Goal: Task Accomplishment & Management: Manage account settings

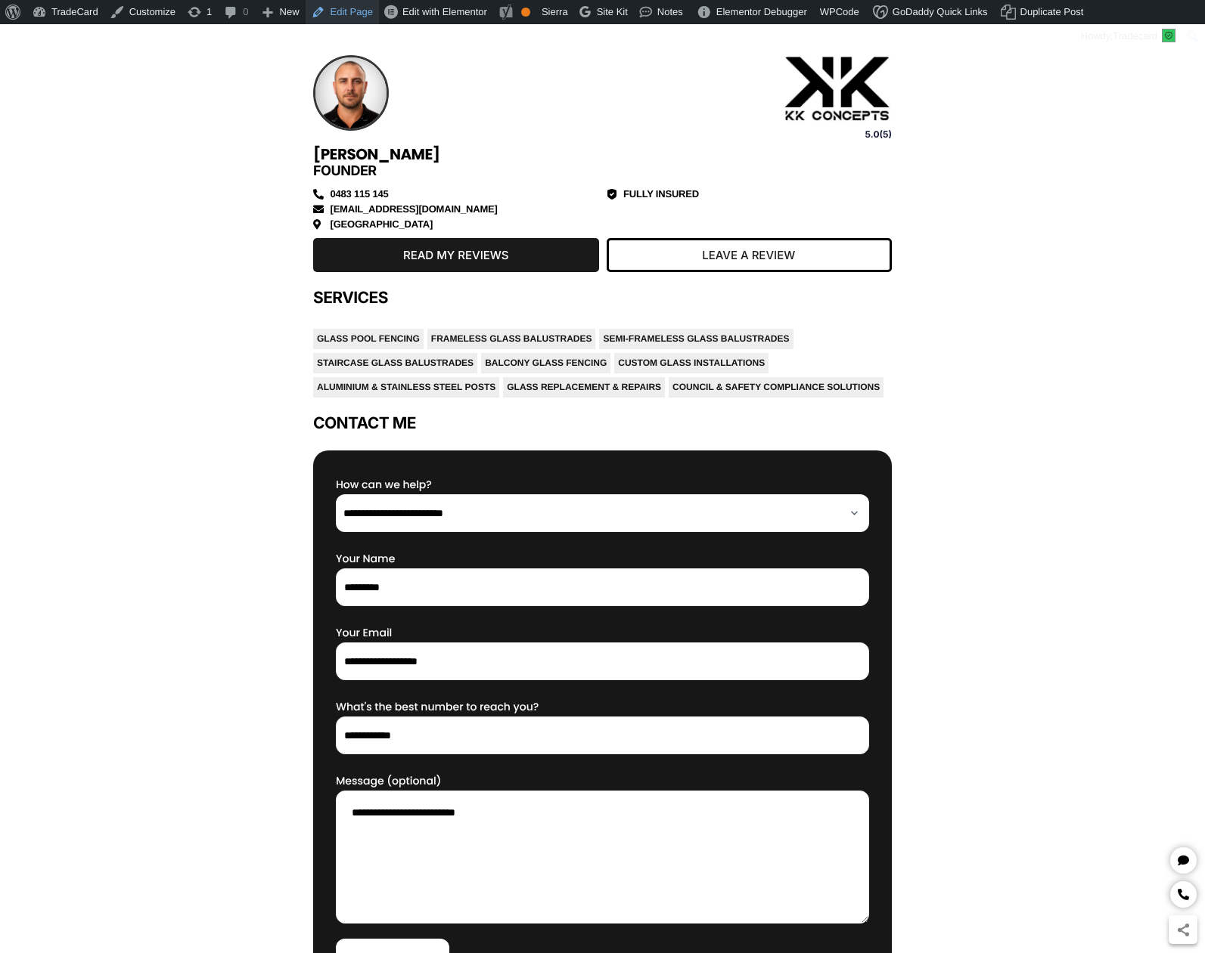
click at [349, 7] on link "Edit Page" at bounding box center [341, 12] width 73 height 24
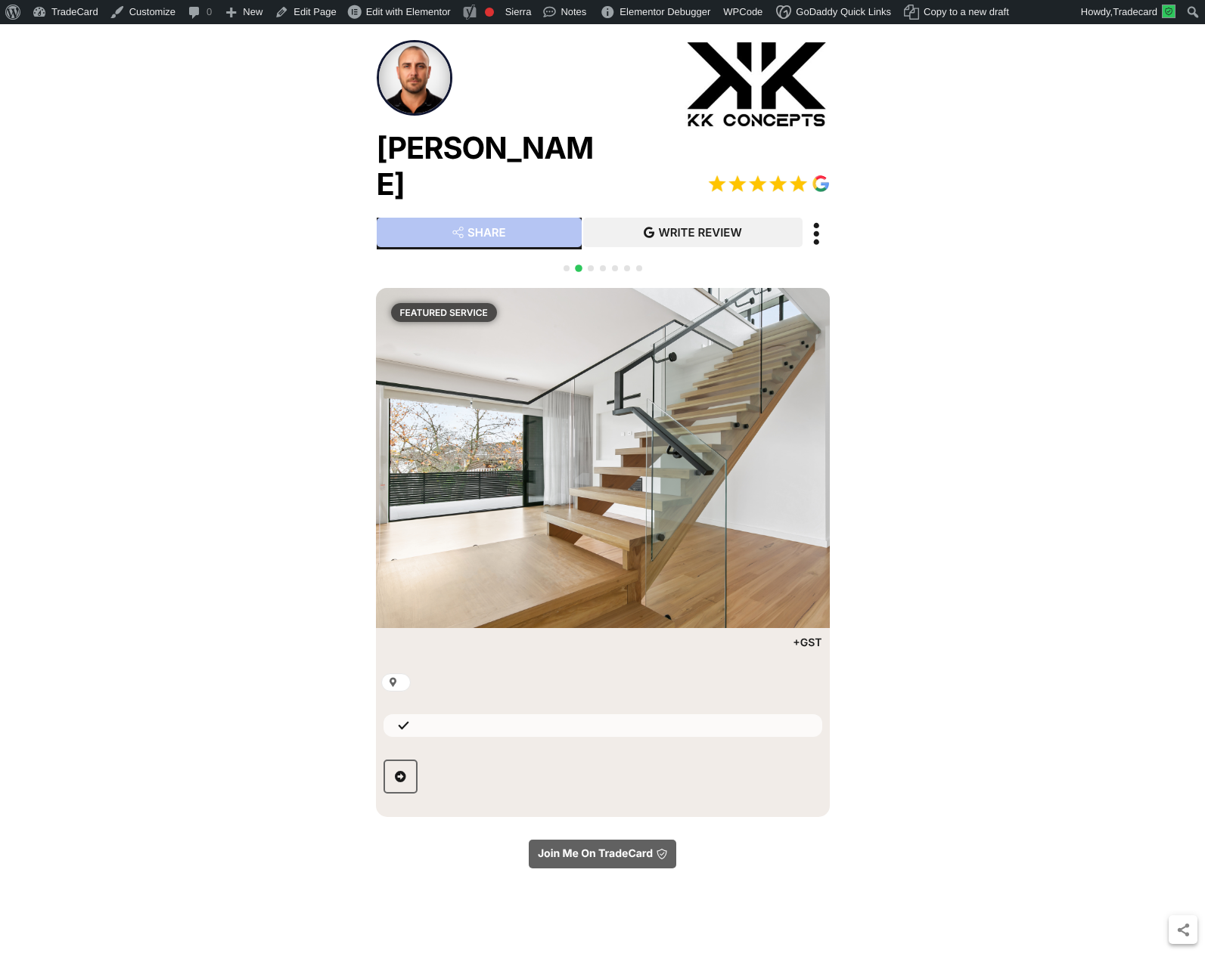
click at [592, 265] on span "Go to slide 3" at bounding box center [591, 268] width 6 height 6
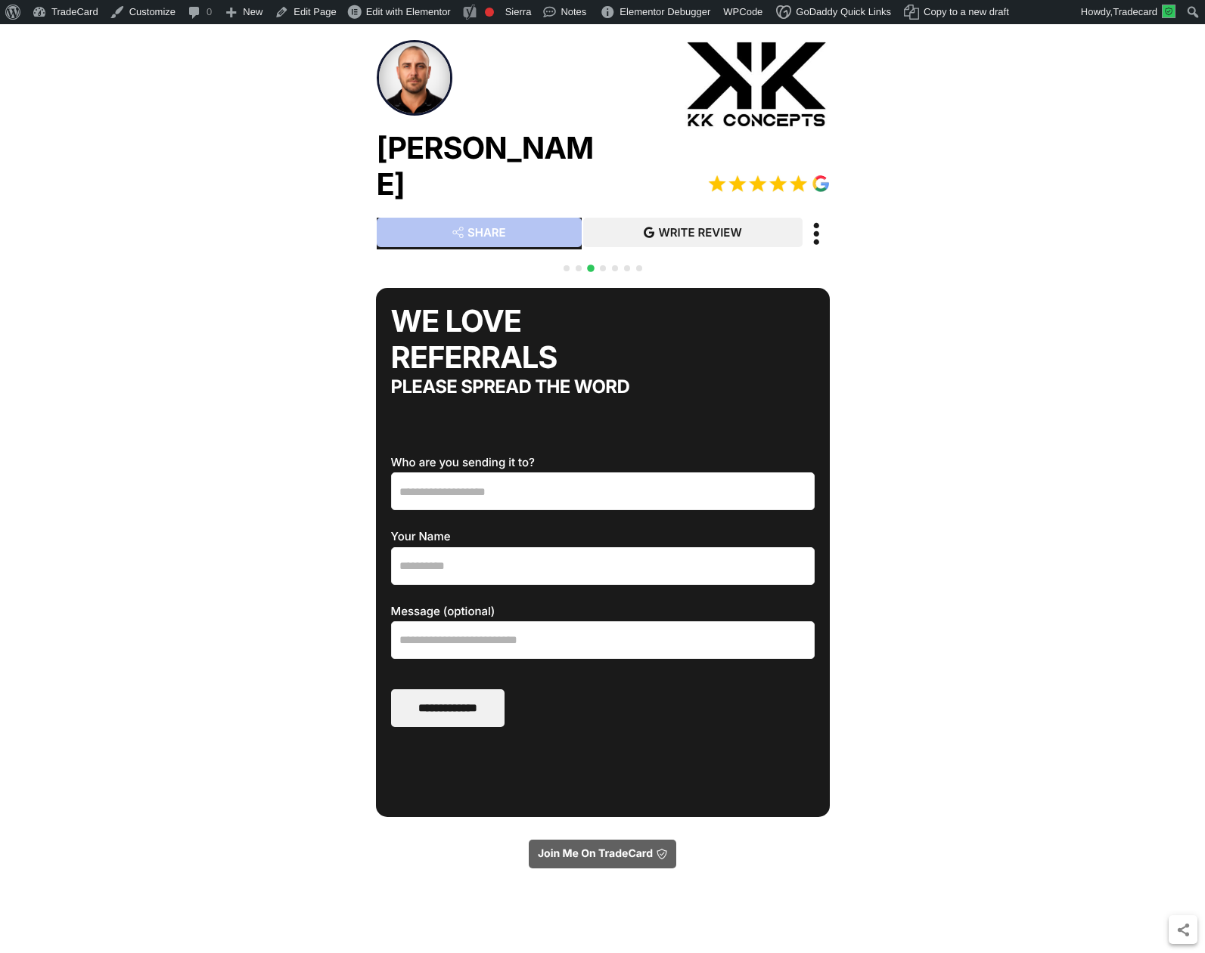
click at [603, 265] on span "Go to slide 4" at bounding box center [603, 268] width 6 height 6
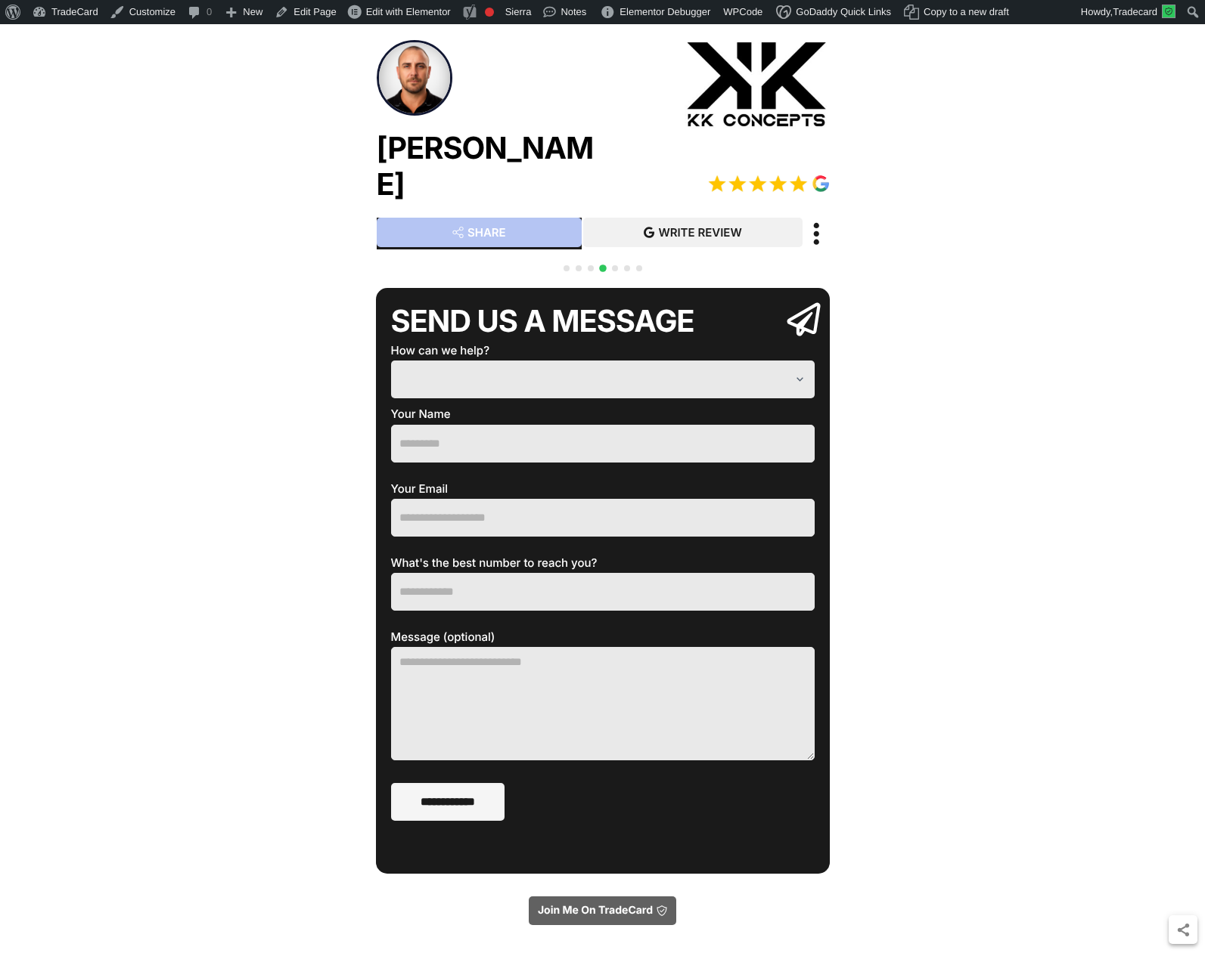
click at [615, 265] on span "Go to slide 5" at bounding box center [615, 268] width 6 height 6
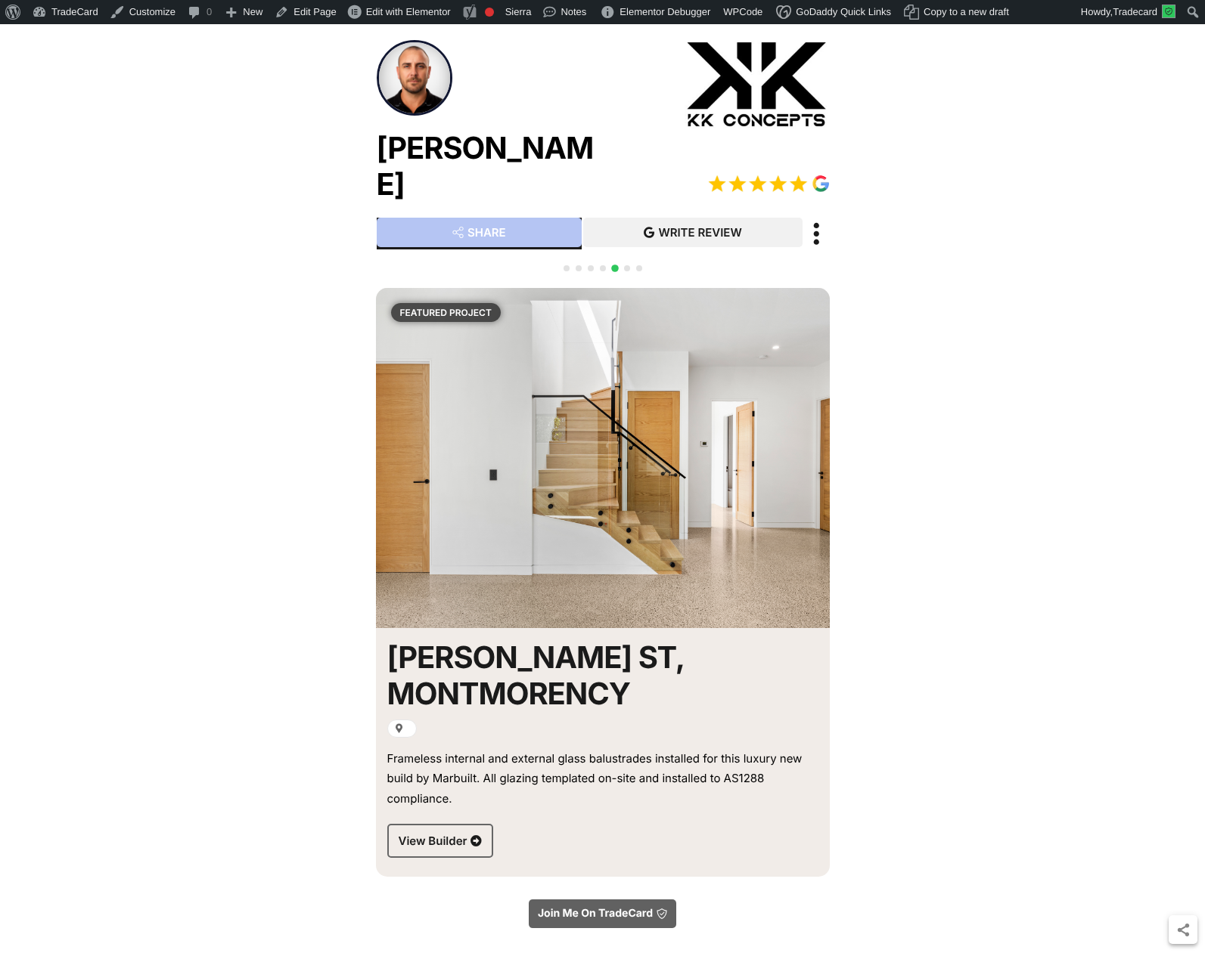
click at [300, 196] on div "Kade Carey SHARE SHARE WRITE REVIEW Read our Google reviews" at bounding box center [602, 541] width 1205 height 1034
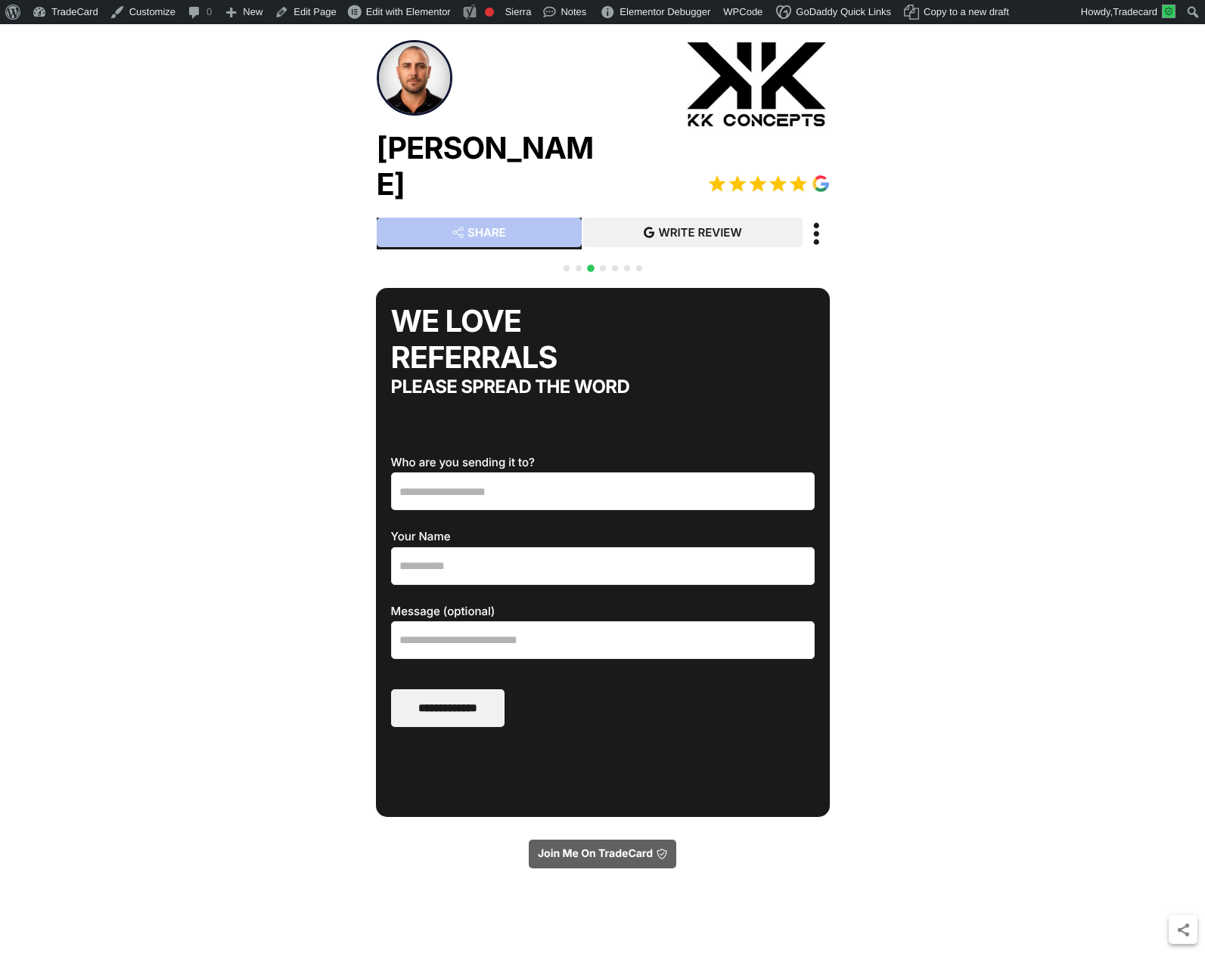
click at [601, 265] on span "Go to slide 4" at bounding box center [603, 268] width 6 height 6
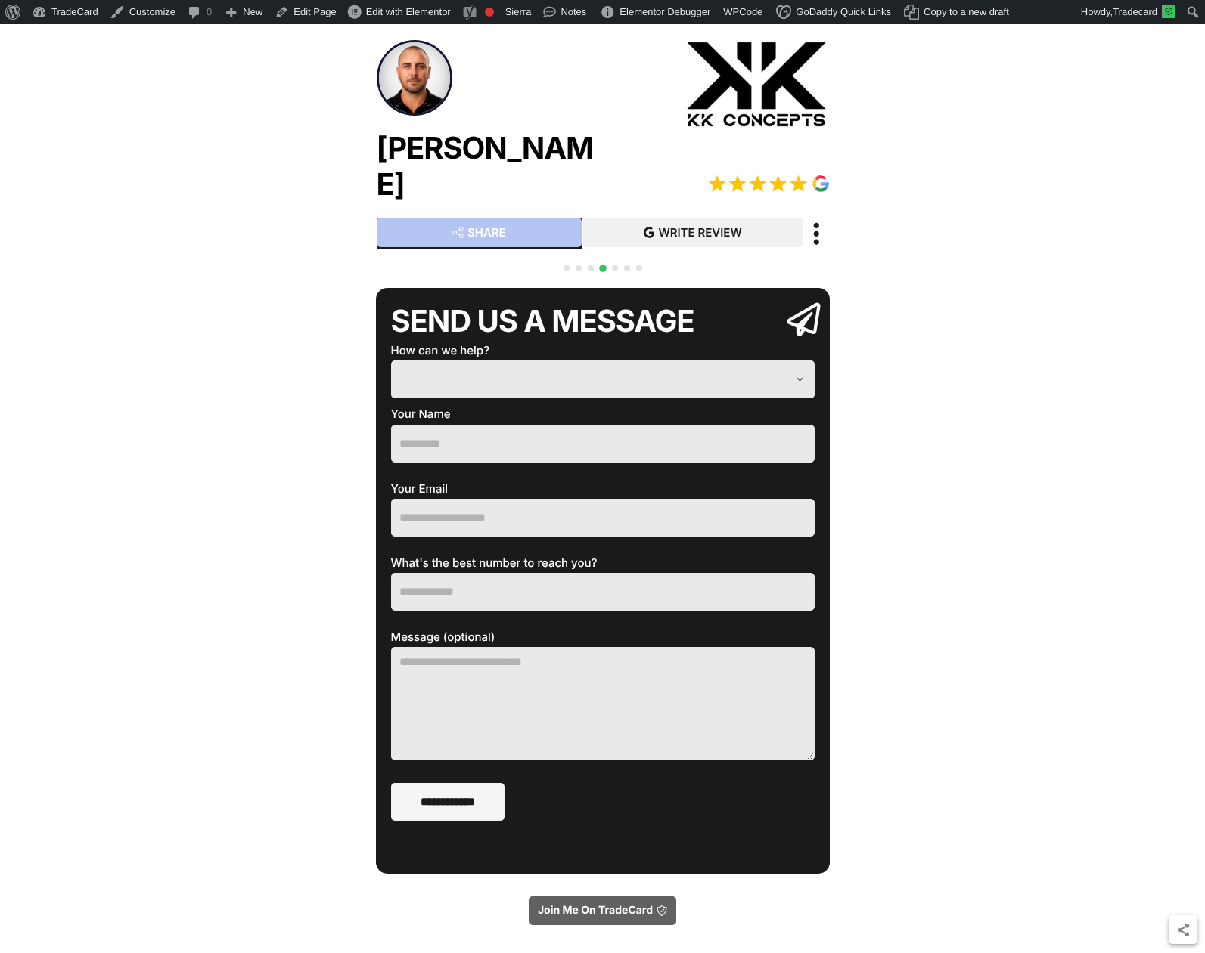
click at [580, 265] on span "Go to slide 2" at bounding box center [578, 268] width 6 height 6
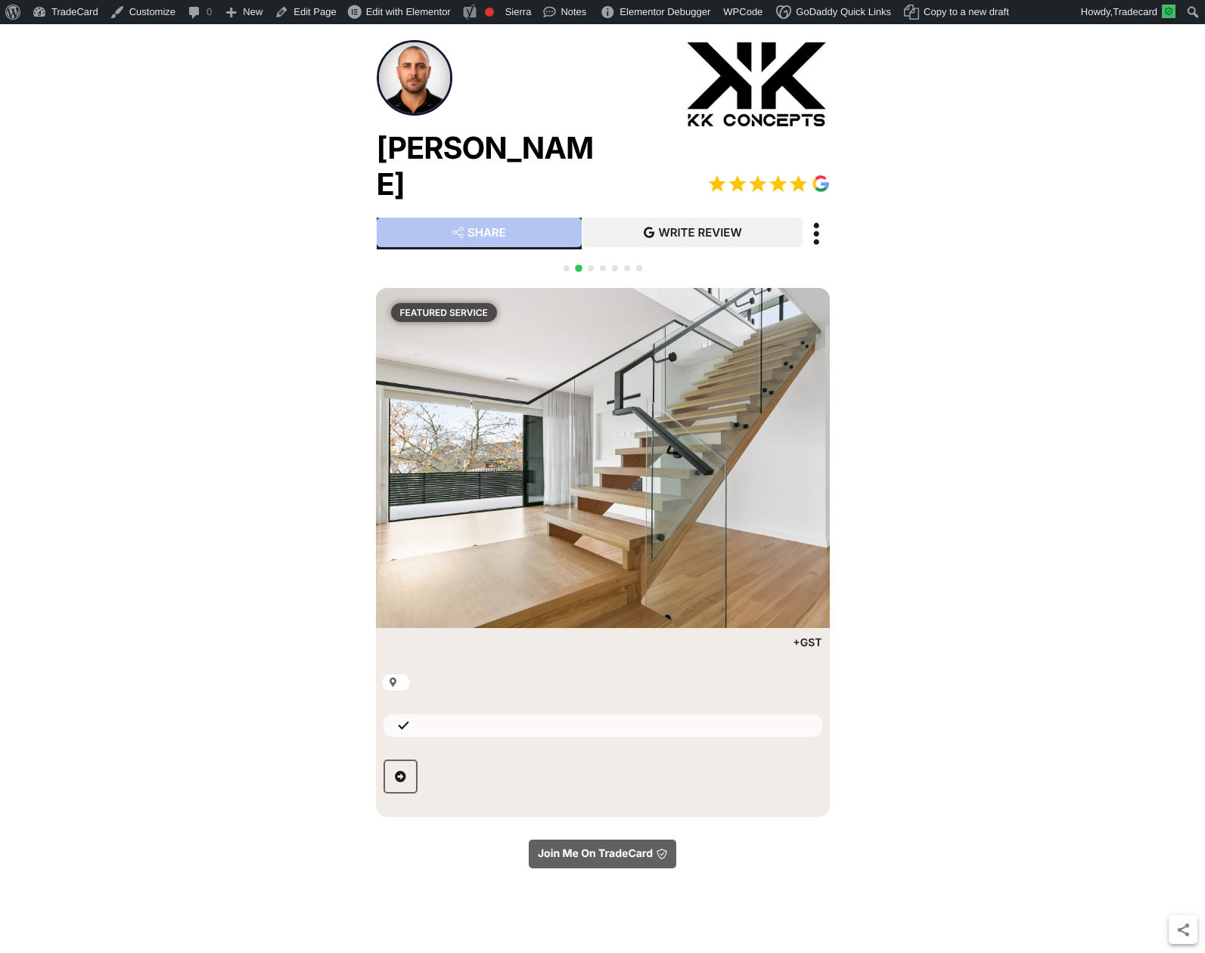
click at [564, 251] on div "QR CODE SCAN WITH YOUR PHONE Join Toni Me on TradeCard kade@kk-concepts.com FUL…" at bounding box center [603, 654] width 454 height 808
click at [566, 265] on span "Go to slide 1" at bounding box center [566, 268] width 6 height 6
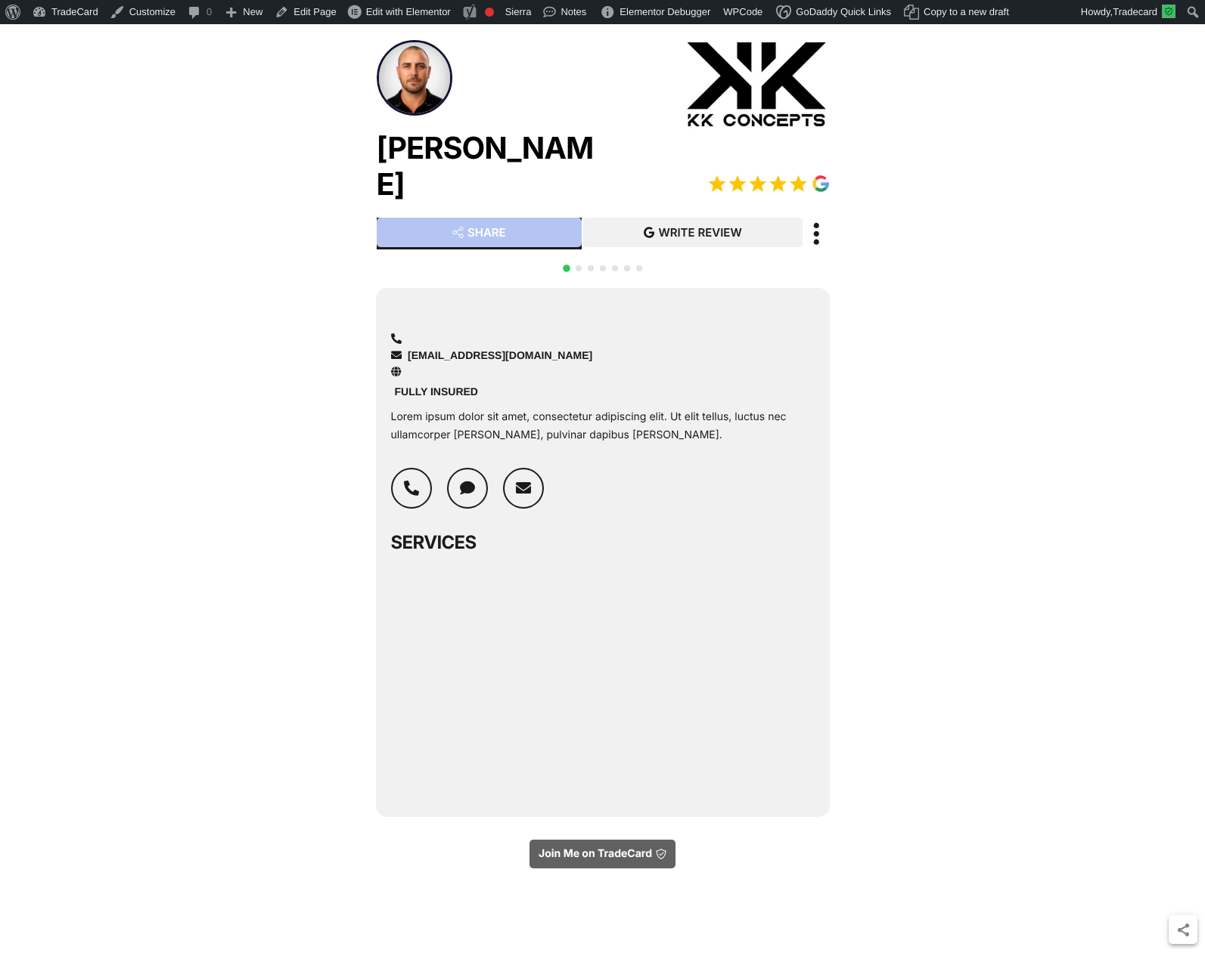
click at [585, 262] on div at bounding box center [602, 276] width 85 height 29
click at [588, 265] on span "Go to slide 3" at bounding box center [591, 268] width 6 height 6
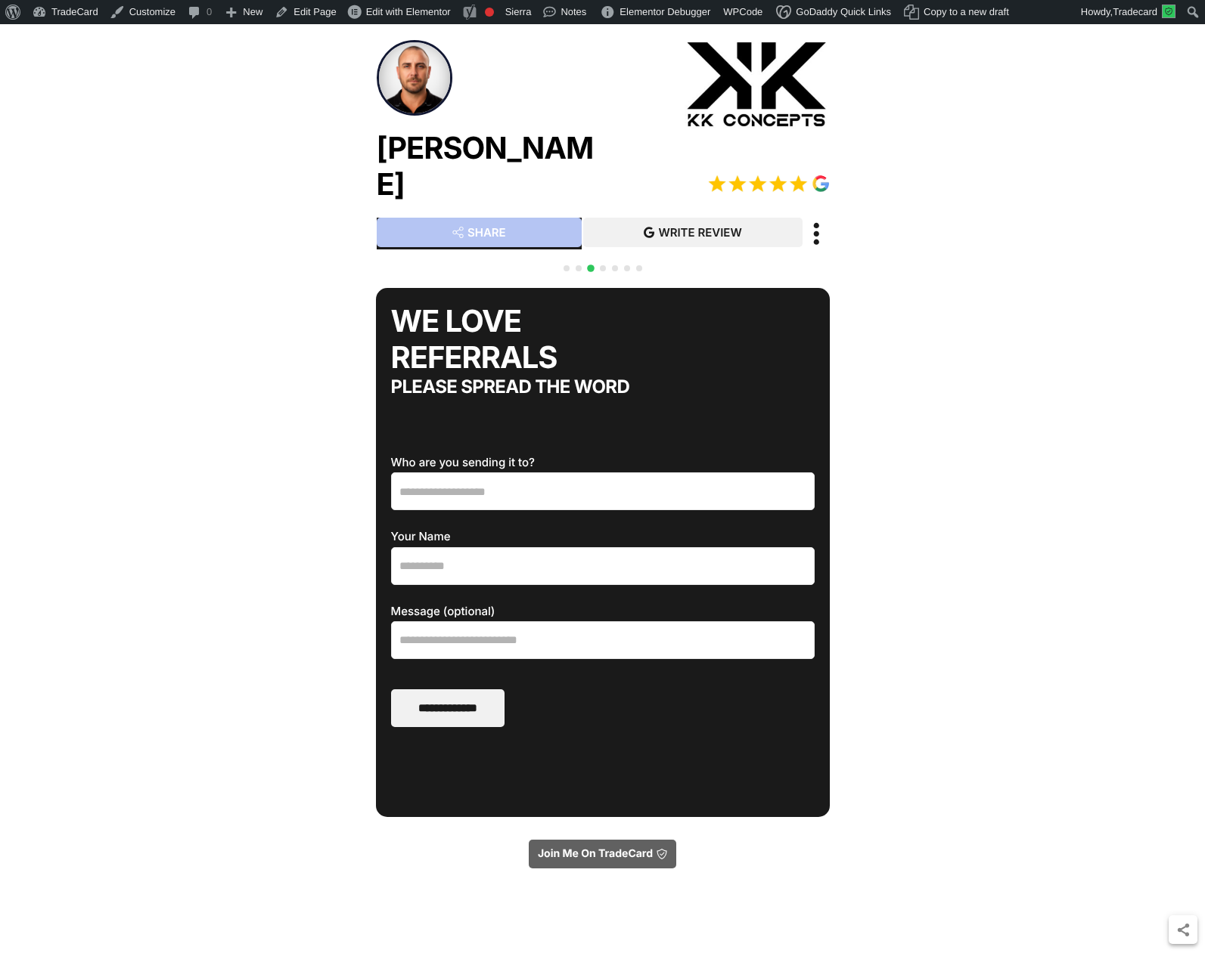
click at [601, 265] on span "Go to slide 4" at bounding box center [603, 268] width 6 height 6
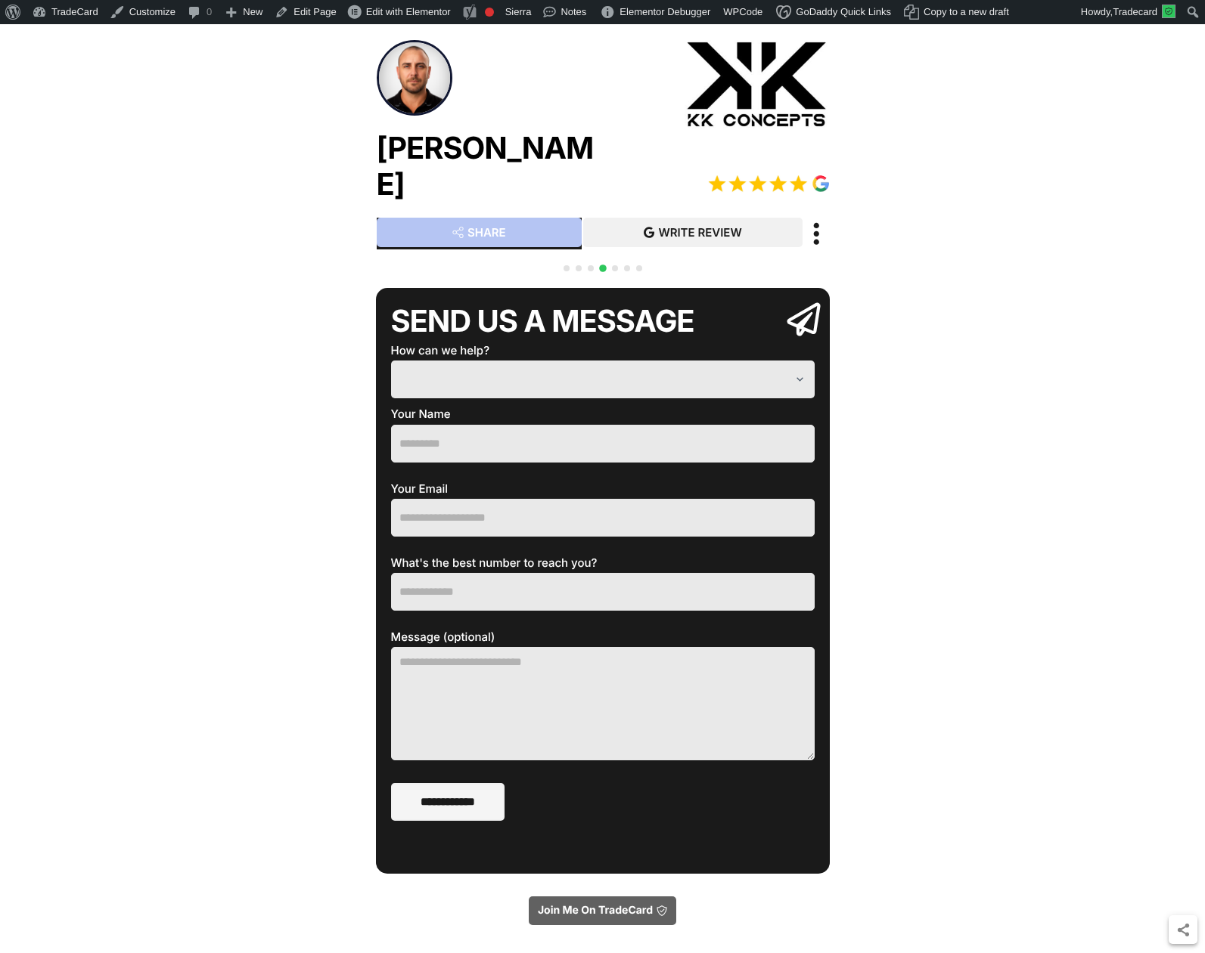
click at [612, 265] on span "Go to slide 5" at bounding box center [615, 268] width 6 height 6
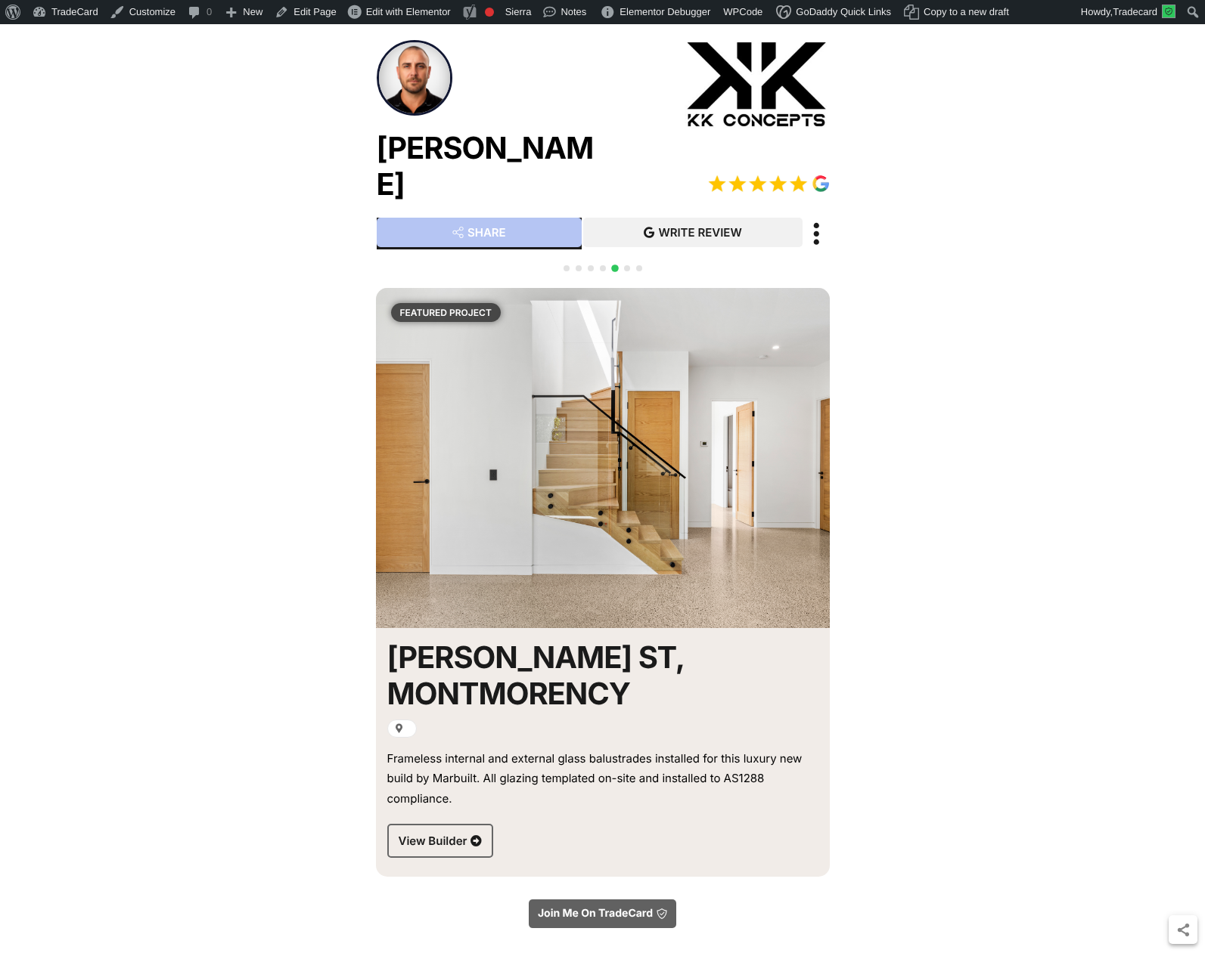
click at [622, 262] on div at bounding box center [602, 276] width 85 height 29
click at [632, 262] on div at bounding box center [602, 276] width 85 height 29
click at [630, 262] on div at bounding box center [602, 276] width 85 height 29
click at [625, 265] on span "Go to slide 6" at bounding box center [627, 268] width 6 height 6
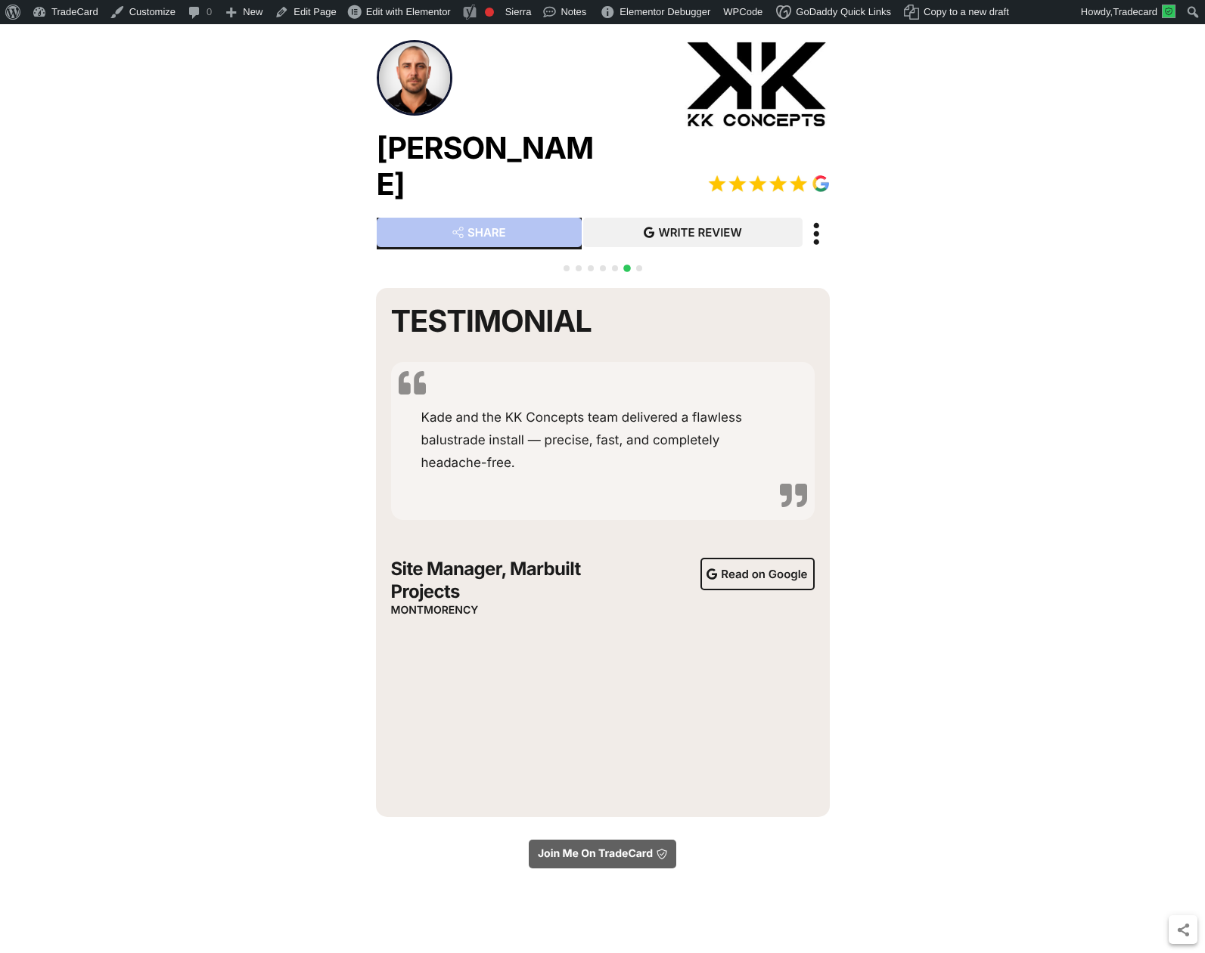
click at [644, 259] on div "QR CODE SCAN WITH YOUR PHONE Join Toni Me on TradeCard kade@kk-concepts.com FUL…" at bounding box center [603, 654] width 454 height 808
click at [643, 262] on div at bounding box center [602, 276] width 85 height 29
click at [640, 265] on span "Go to slide 7" at bounding box center [639, 268] width 6 height 6
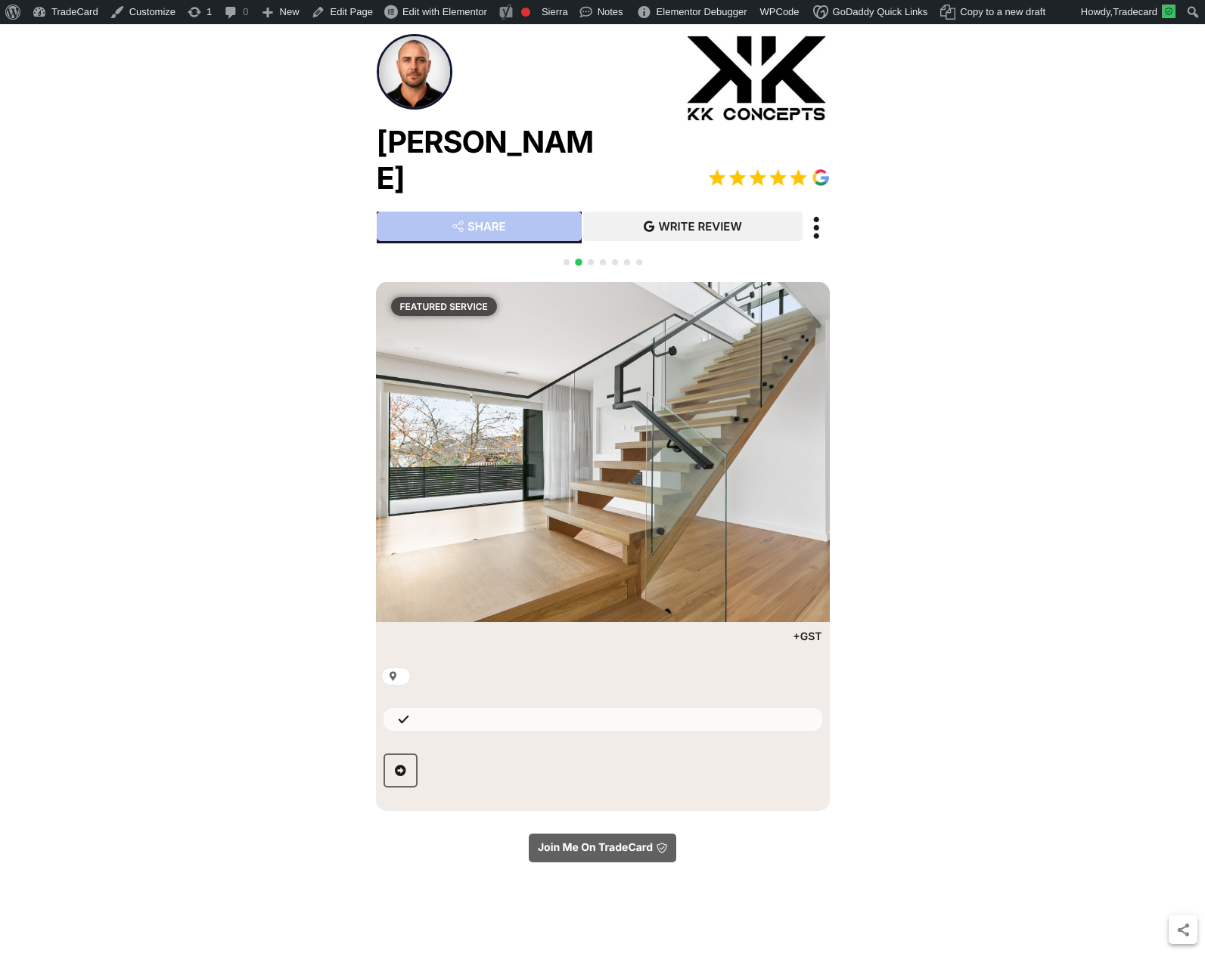
scroll to position [6, 0]
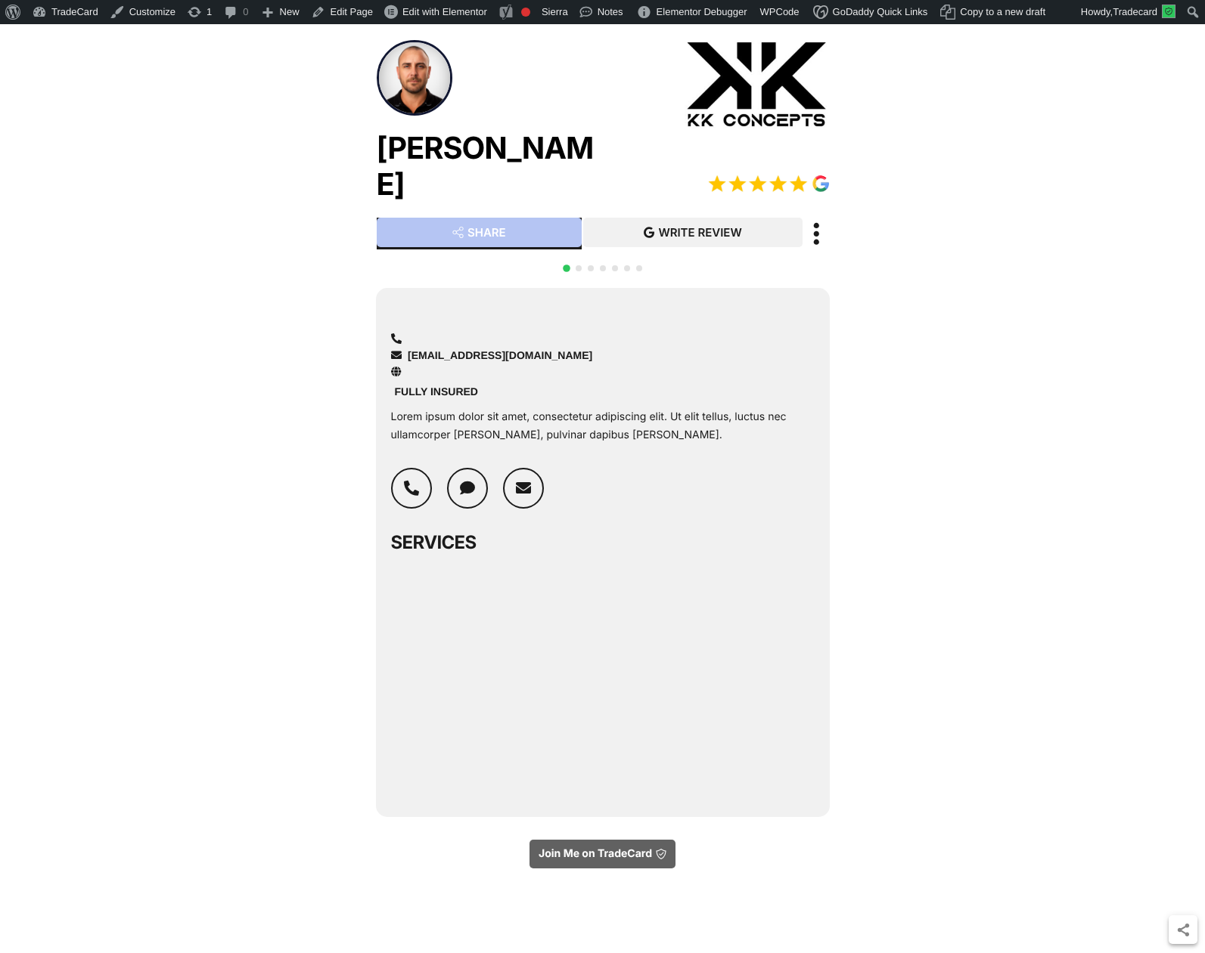
scroll to position [6, 0]
